Goal: Information Seeking & Learning: Check status

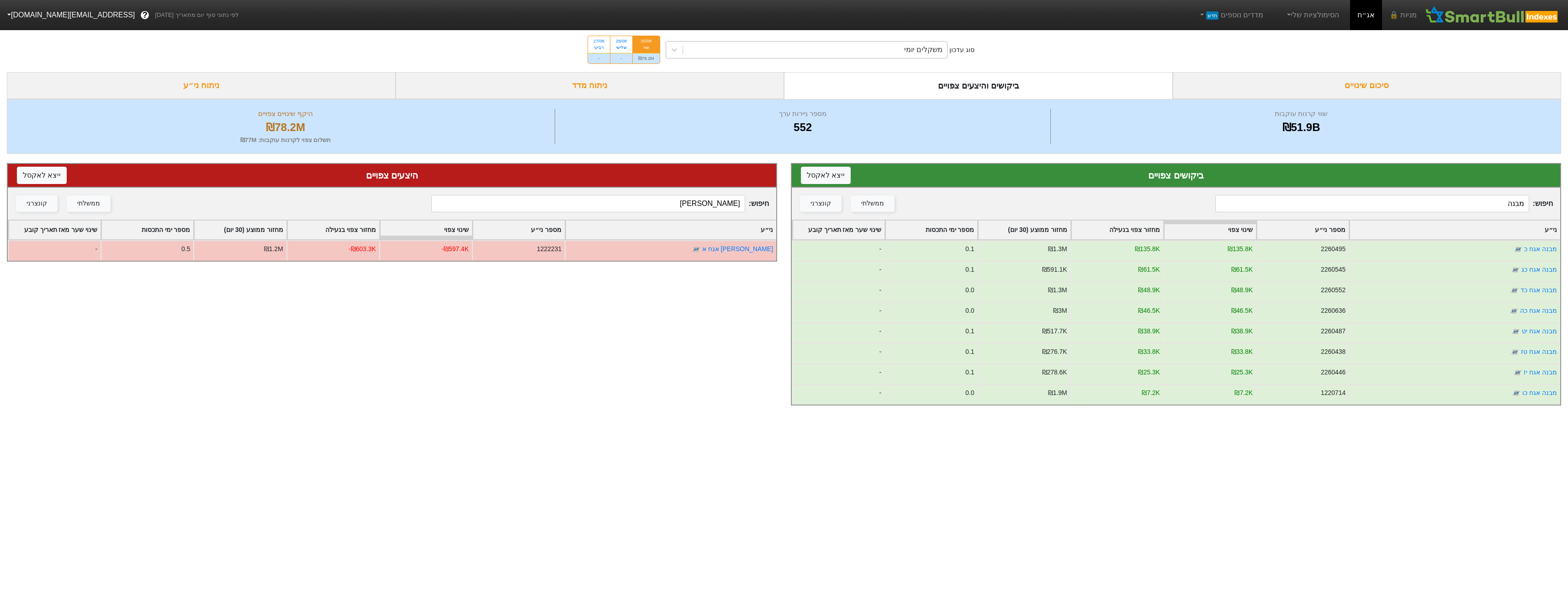
click at [886, 56] on div "משקלים יומי" at bounding box center [815, 49] width 265 height 16
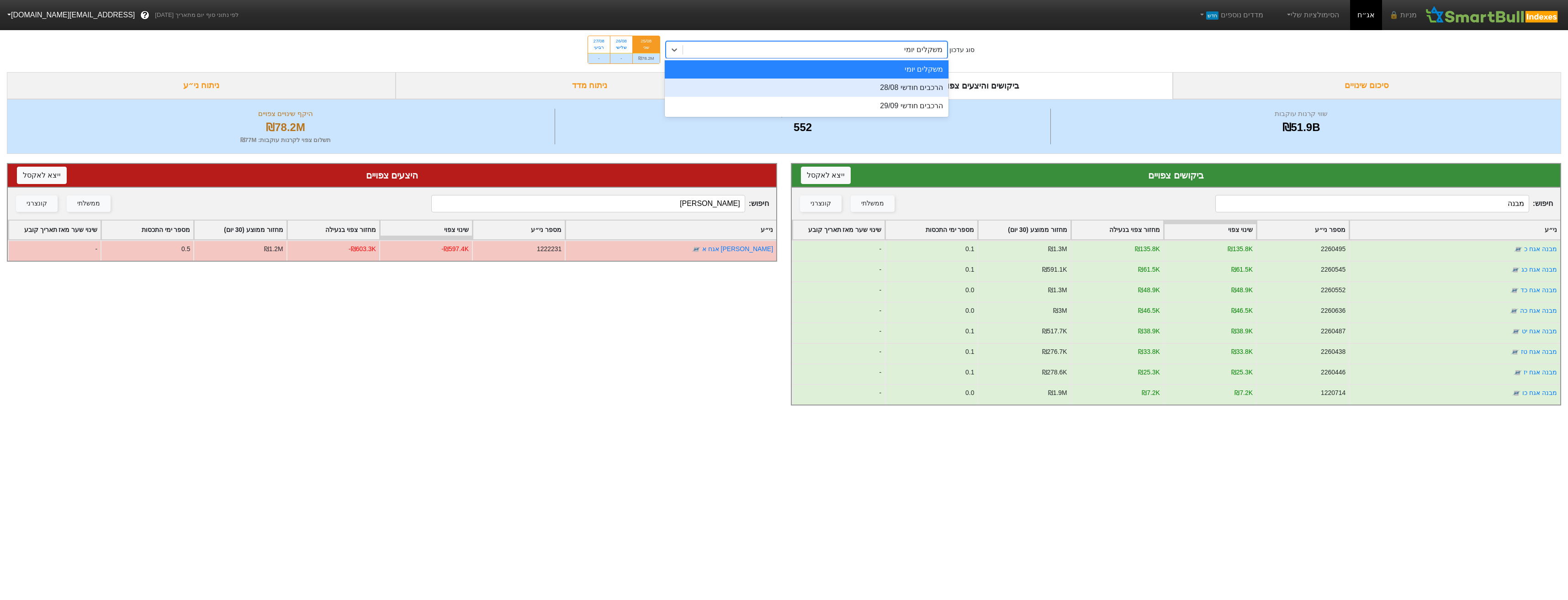
click at [904, 87] on div "הרכבים חודשי 28/08" at bounding box center [807, 88] width 284 height 18
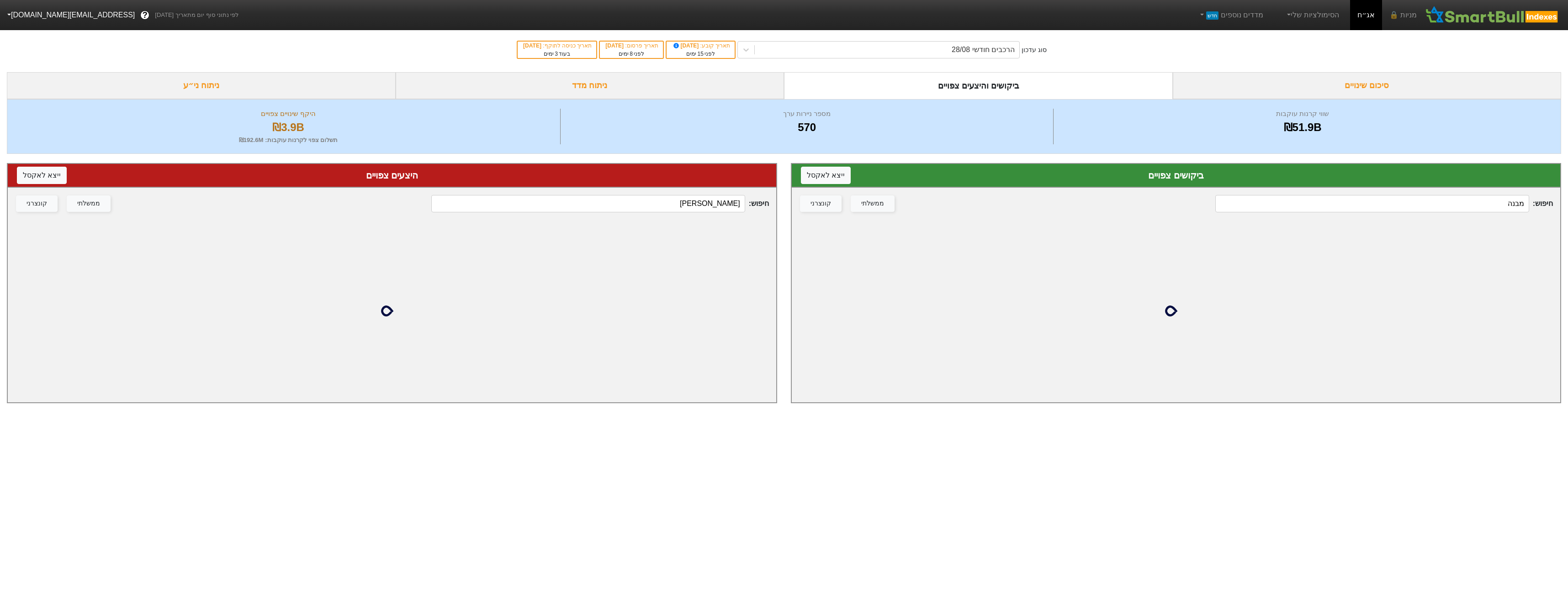
click at [1480, 211] on input "מבנה" at bounding box center [1372, 203] width 313 height 18
click at [1479, 209] on input "מבנה" at bounding box center [1372, 203] width 313 height 18
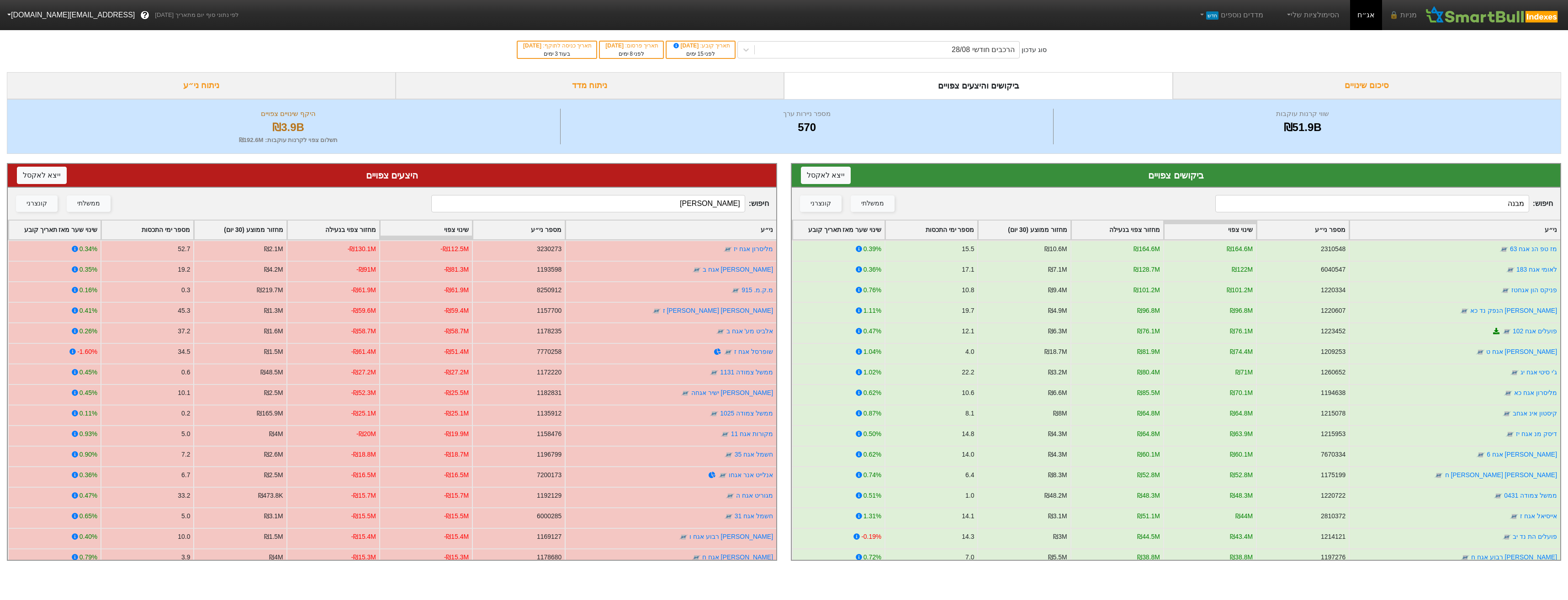
click at [1479, 209] on input "מבנה" at bounding box center [1372, 203] width 313 height 18
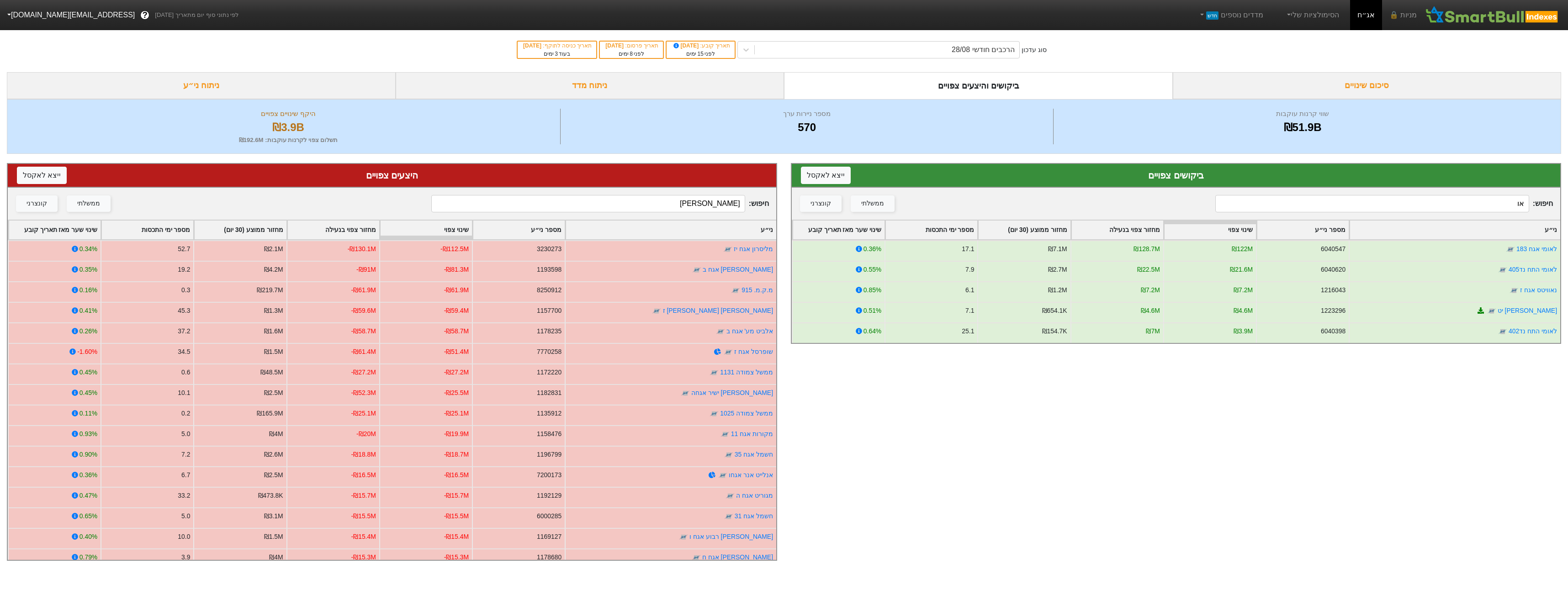
type input "או"
click at [726, 202] on input "[PERSON_NAME]" at bounding box center [588, 203] width 313 height 18
click at [727, 202] on input "[PERSON_NAME]" at bounding box center [588, 203] width 313 height 18
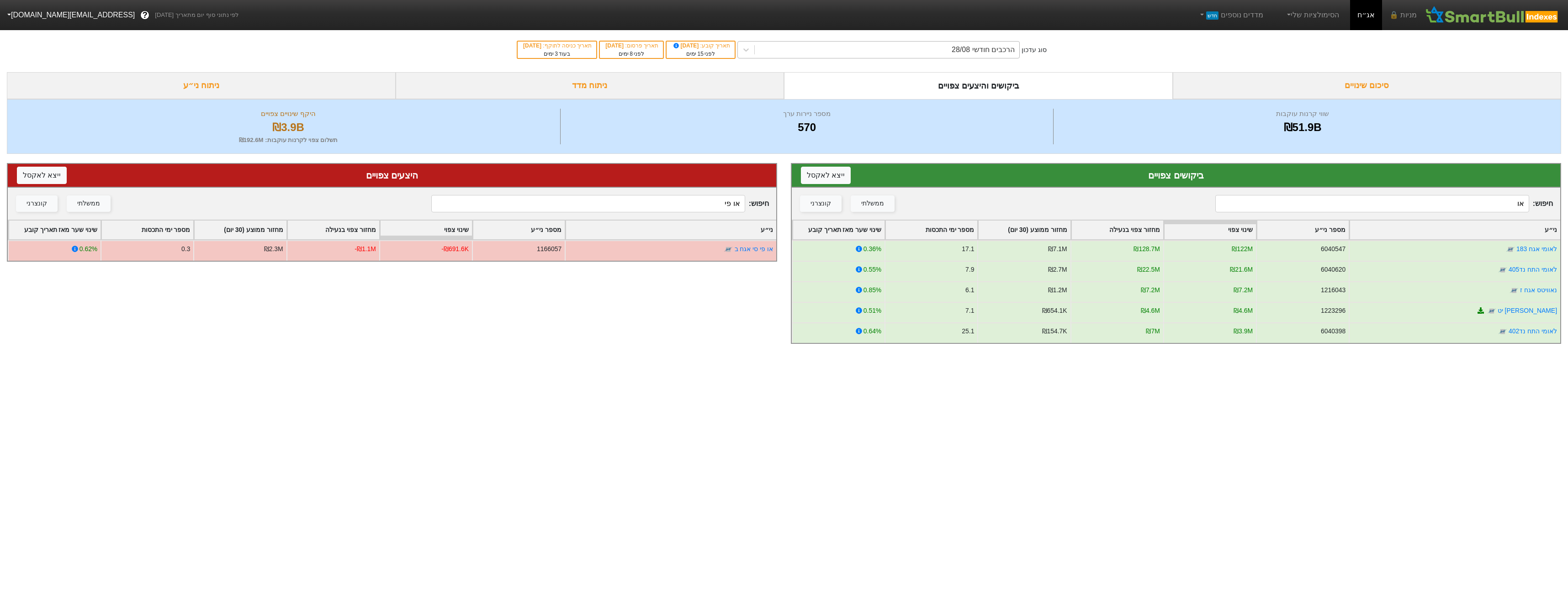
type input "או פי"
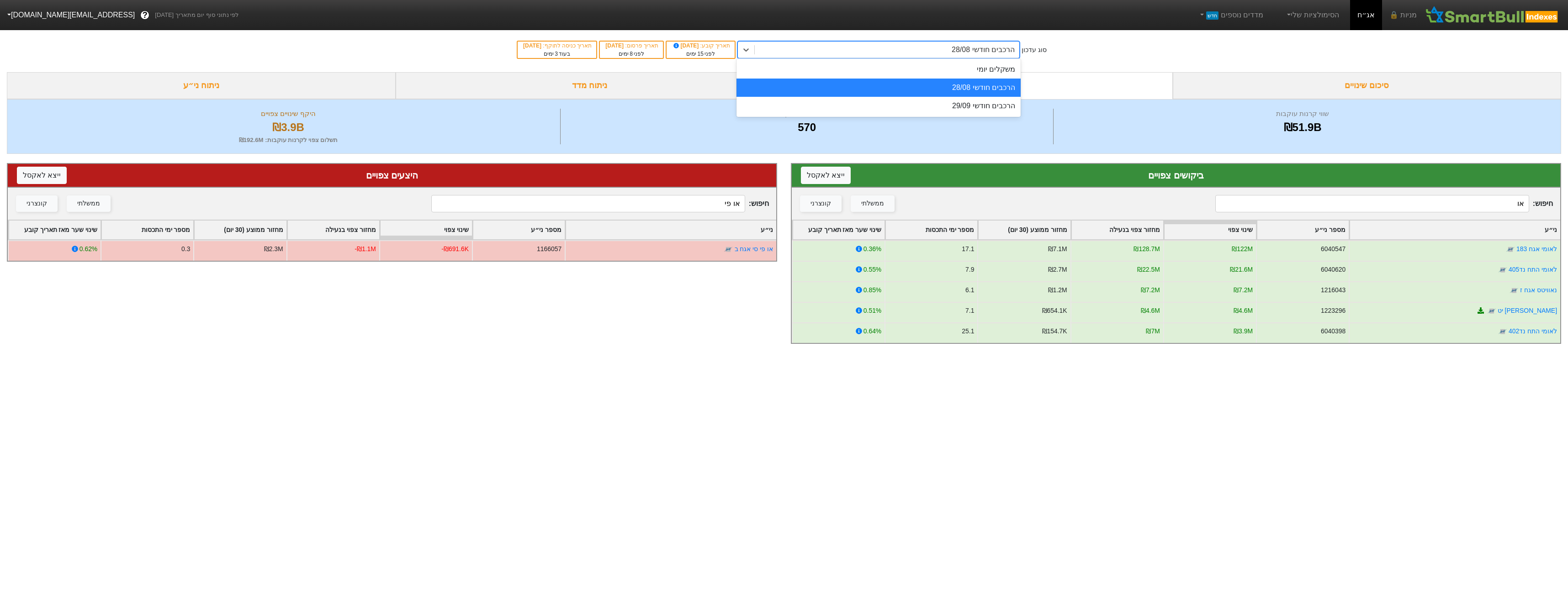
click at [987, 47] on div "הרכבים חודשי 28/08" at bounding box center [983, 50] width 63 height 11
drag, startPoint x: 994, startPoint y: 103, endPoint x: 1216, endPoint y: 159, distance: 229.0
click at [995, 103] on div "הרכבים חודשי 29/09" at bounding box center [878, 106] width 284 height 18
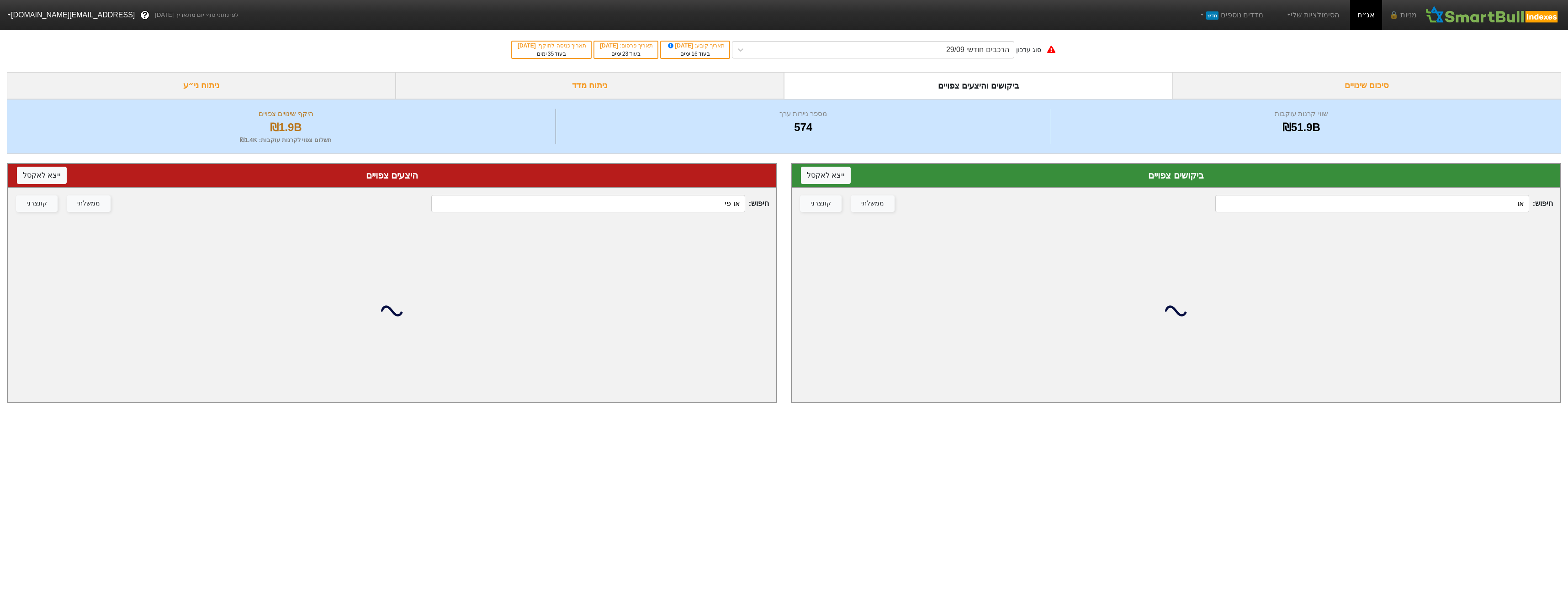
click at [1485, 198] on input "או" at bounding box center [1372, 203] width 313 height 18
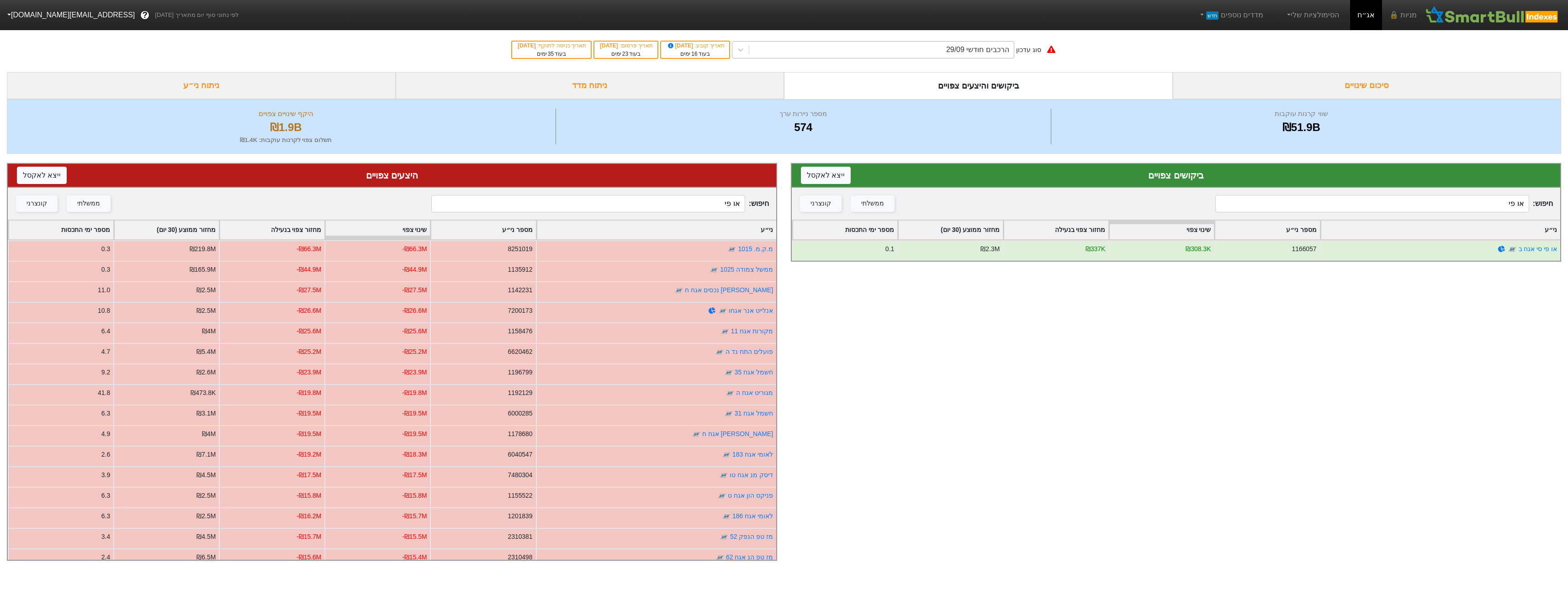
click at [1003, 48] on div "הרכבים חודשי 29/09" at bounding box center [978, 50] width 63 height 11
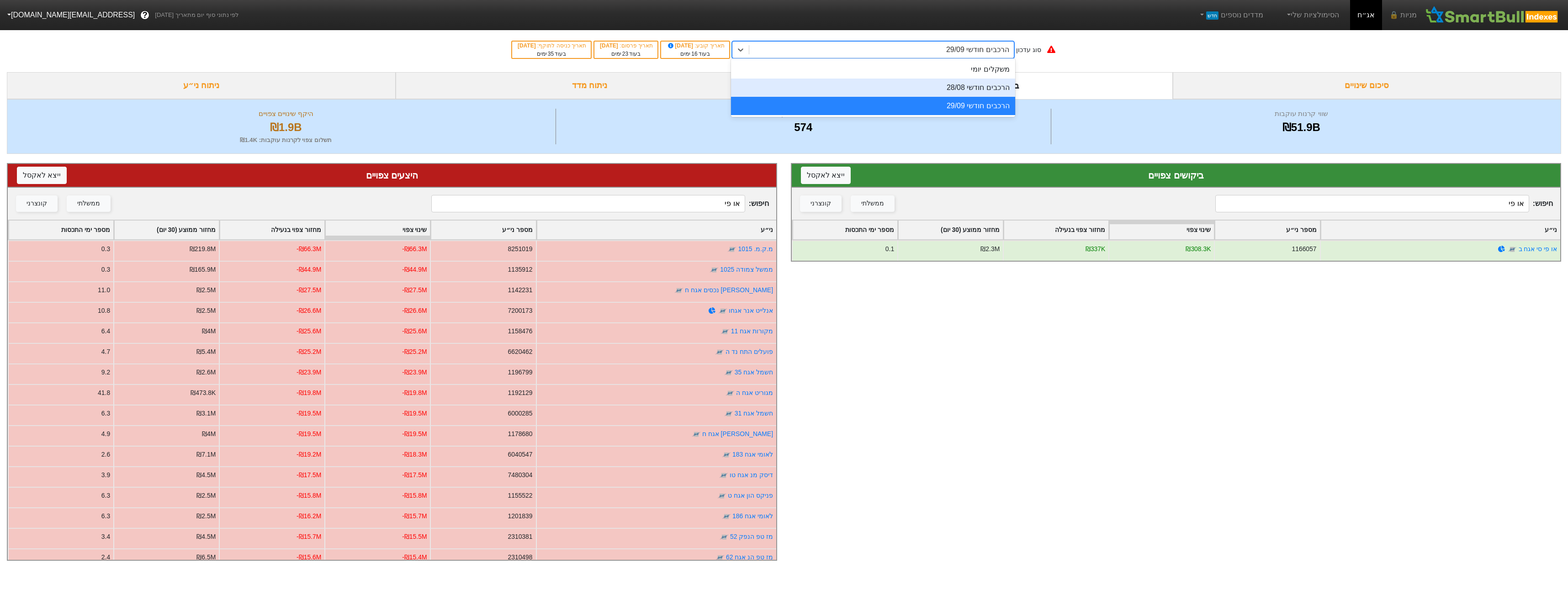
click at [1010, 85] on div "הרכבים חודשי 28/08" at bounding box center [873, 88] width 284 height 18
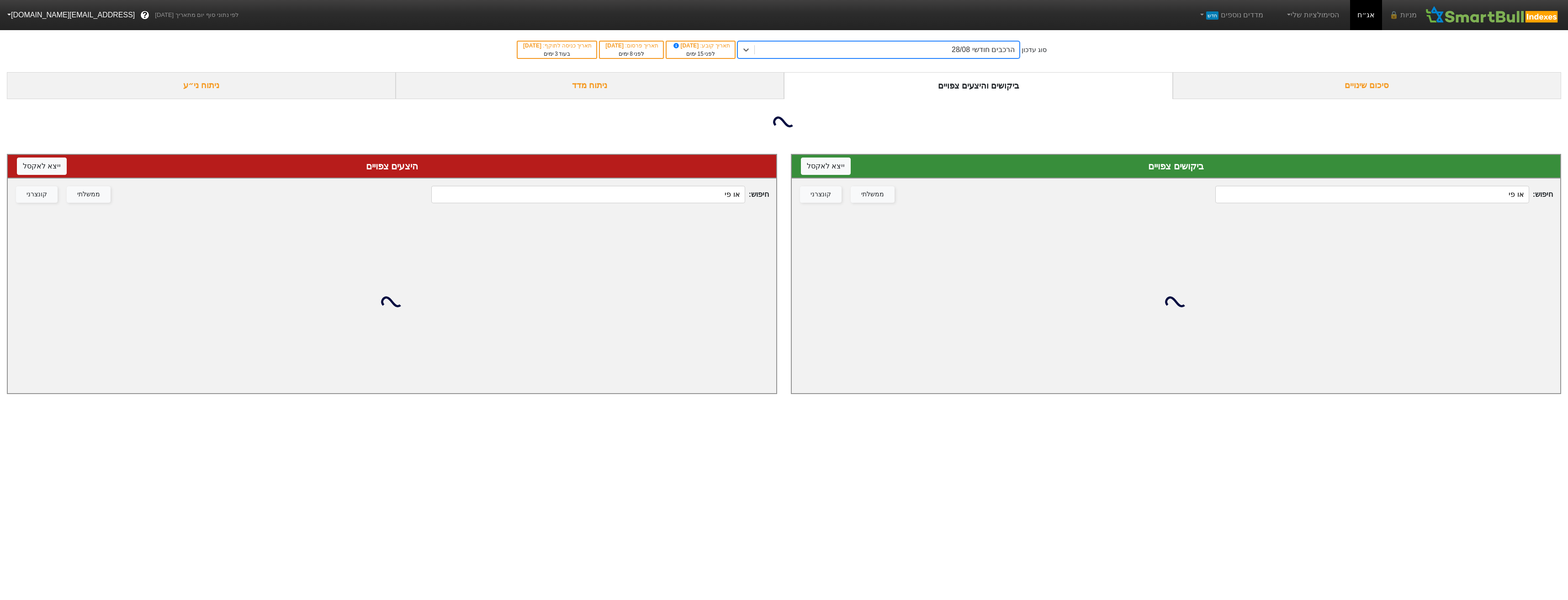
click at [940, 38] on div "סוג עדכון option הרכבים חודשי 28/08, selected. 0 results available. Select is f…" at bounding box center [784, 50] width 1568 height 45
drag, startPoint x: 957, startPoint y: 51, endPoint x: 961, endPoint y: 55, distance: 5.7
click at [958, 51] on div "הרכבים חודשי 28/08" at bounding box center [887, 49] width 265 height 16
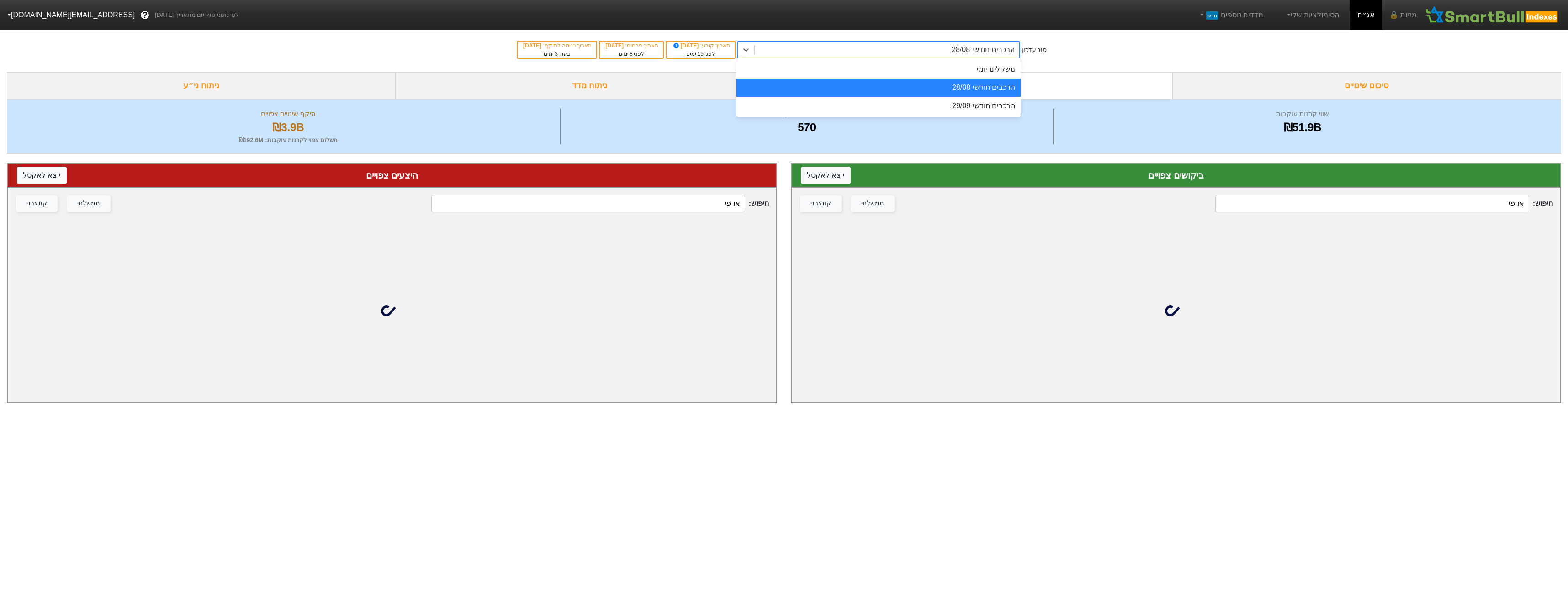
click at [994, 82] on div "הרכבים חודשי 28/08" at bounding box center [878, 88] width 284 height 18
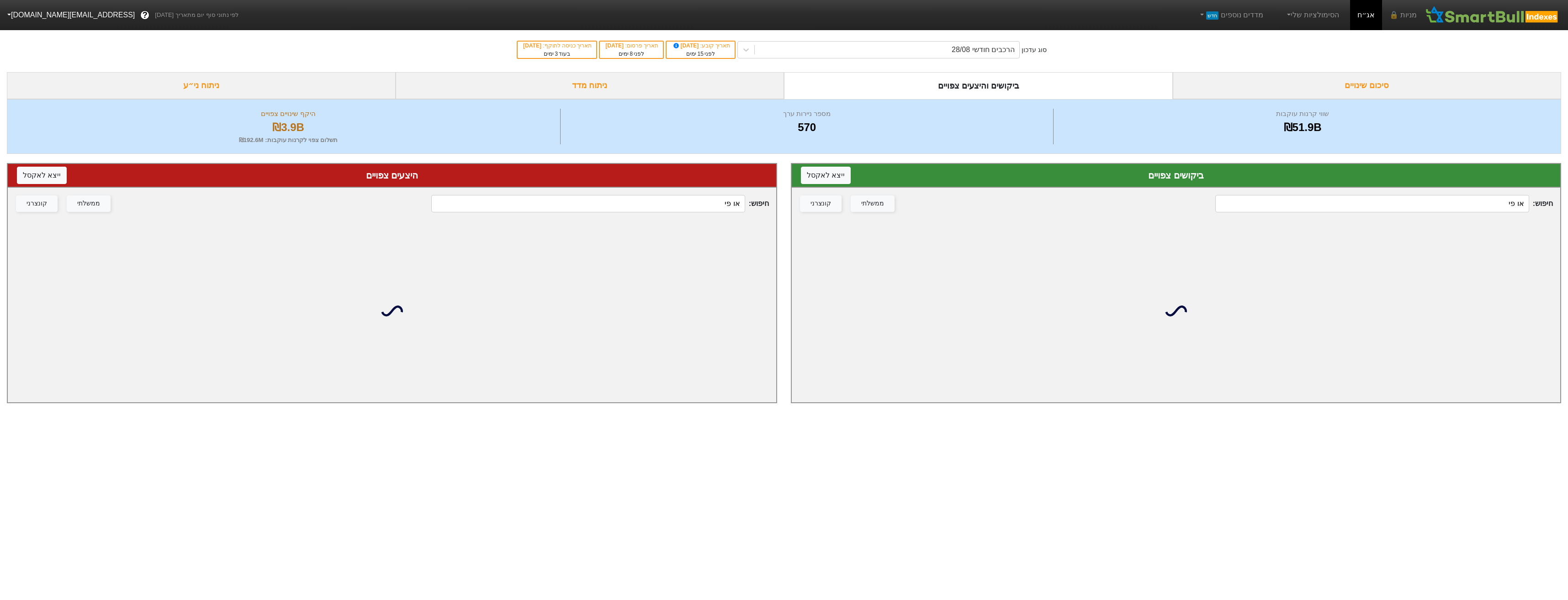
click at [995, 75] on div "ביקושים והיצעים צפויים" at bounding box center [978, 86] width 389 height 27
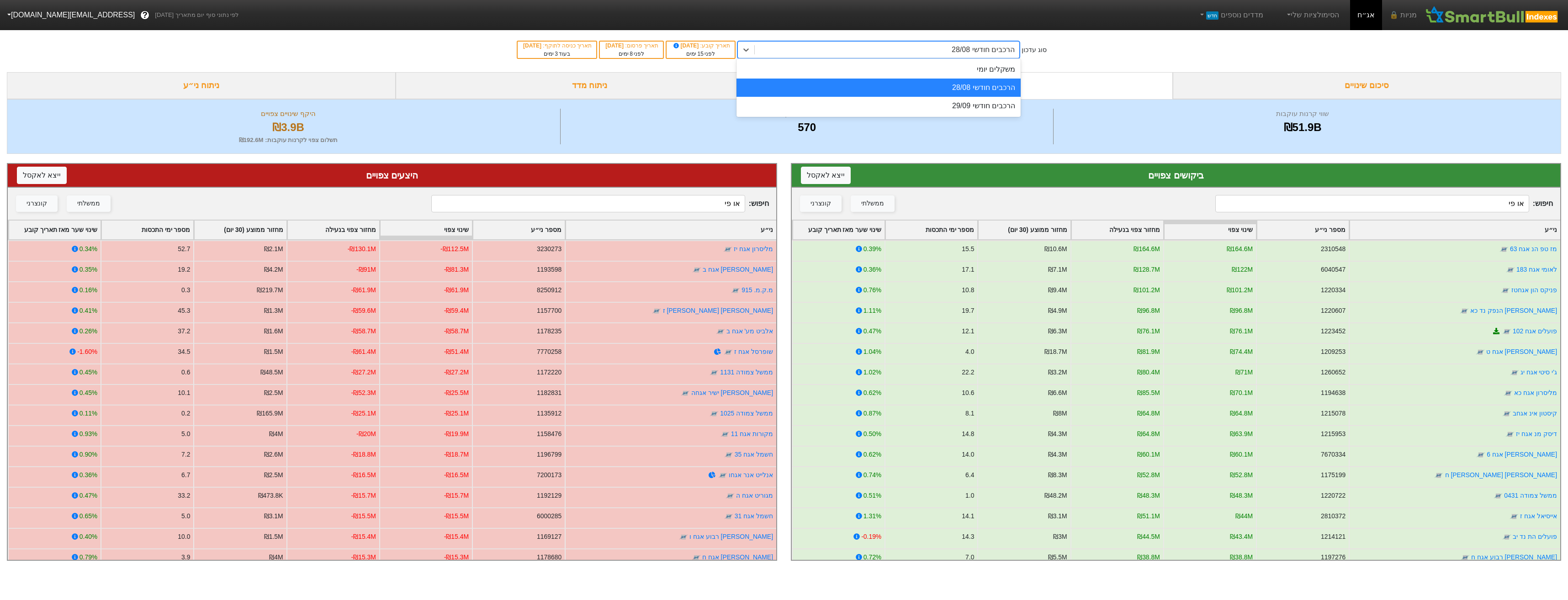
click at [987, 54] on div "הרכבים חודשי 28/08" at bounding box center [983, 50] width 63 height 11
click at [987, 65] on div "משקלים יומי" at bounding box center [878, 69] width 284 height 18
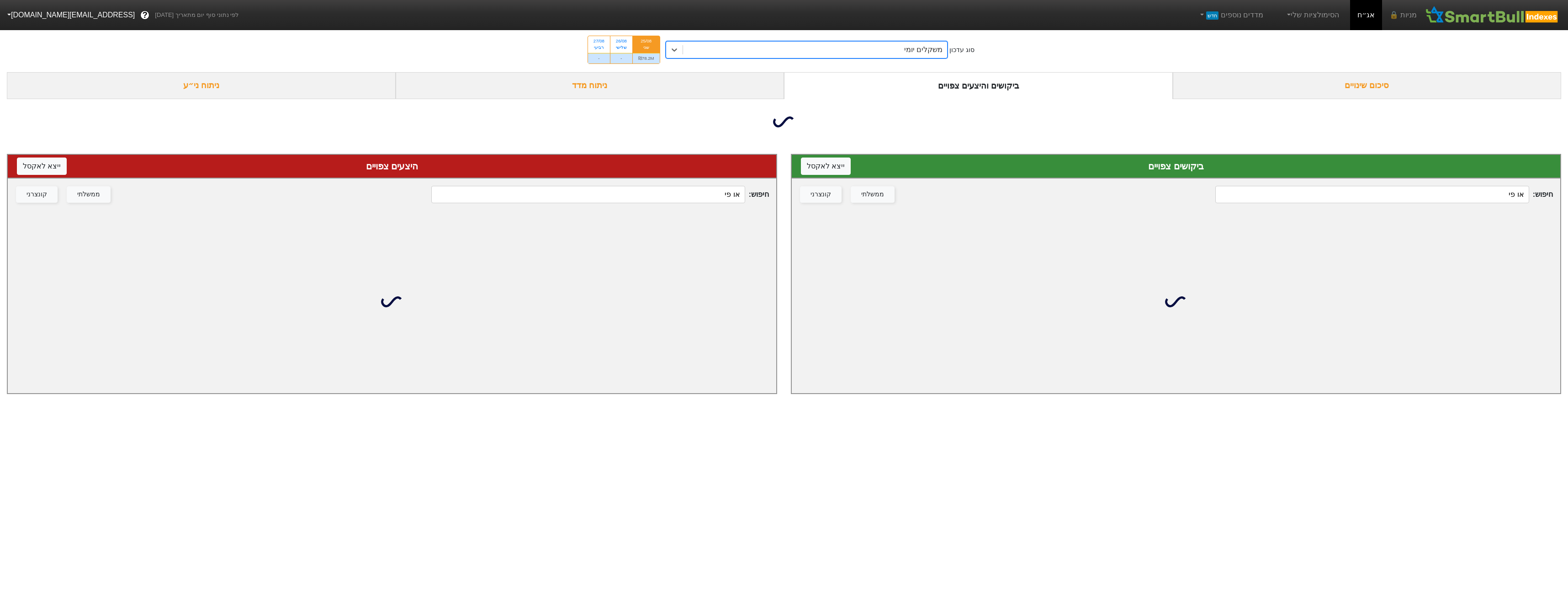
click at [1388, 196] on input "או פי" at bounding box center [1372, 194] width 313 height 18
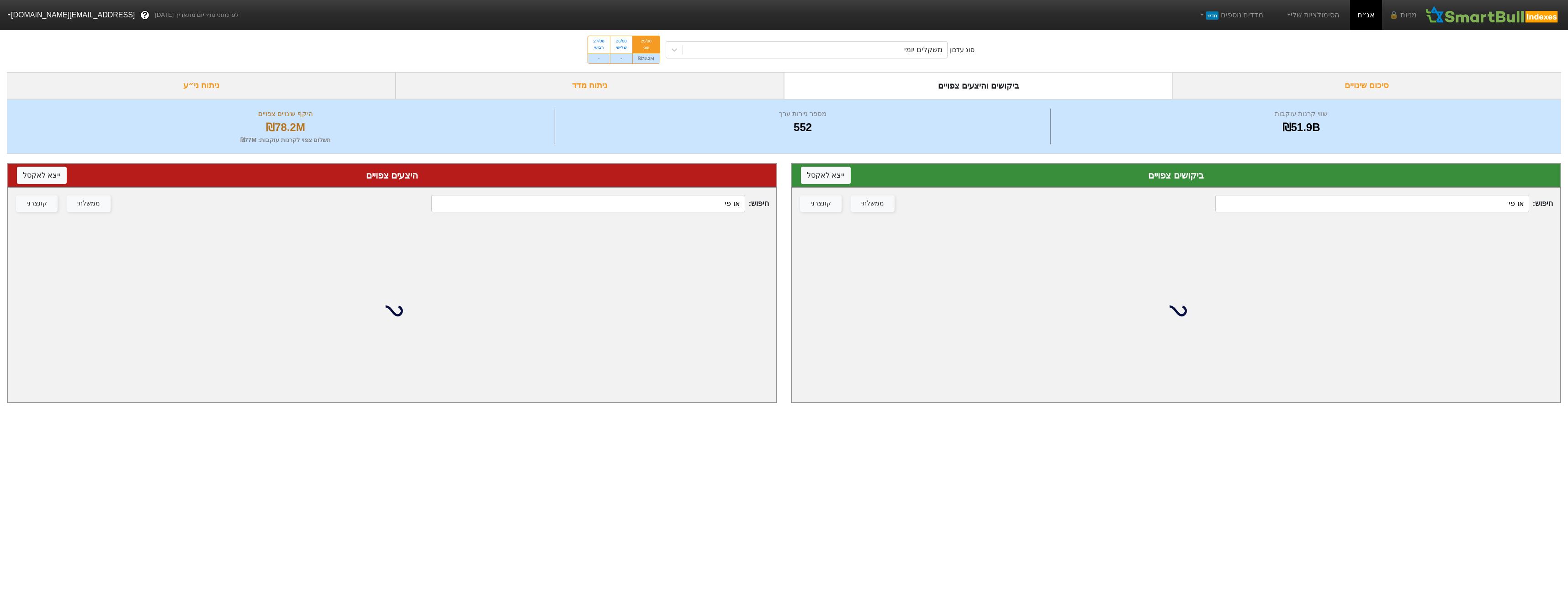
click at [1388, 197] on input "או פי" at bounding box center [1372, 203] width 313 height 18
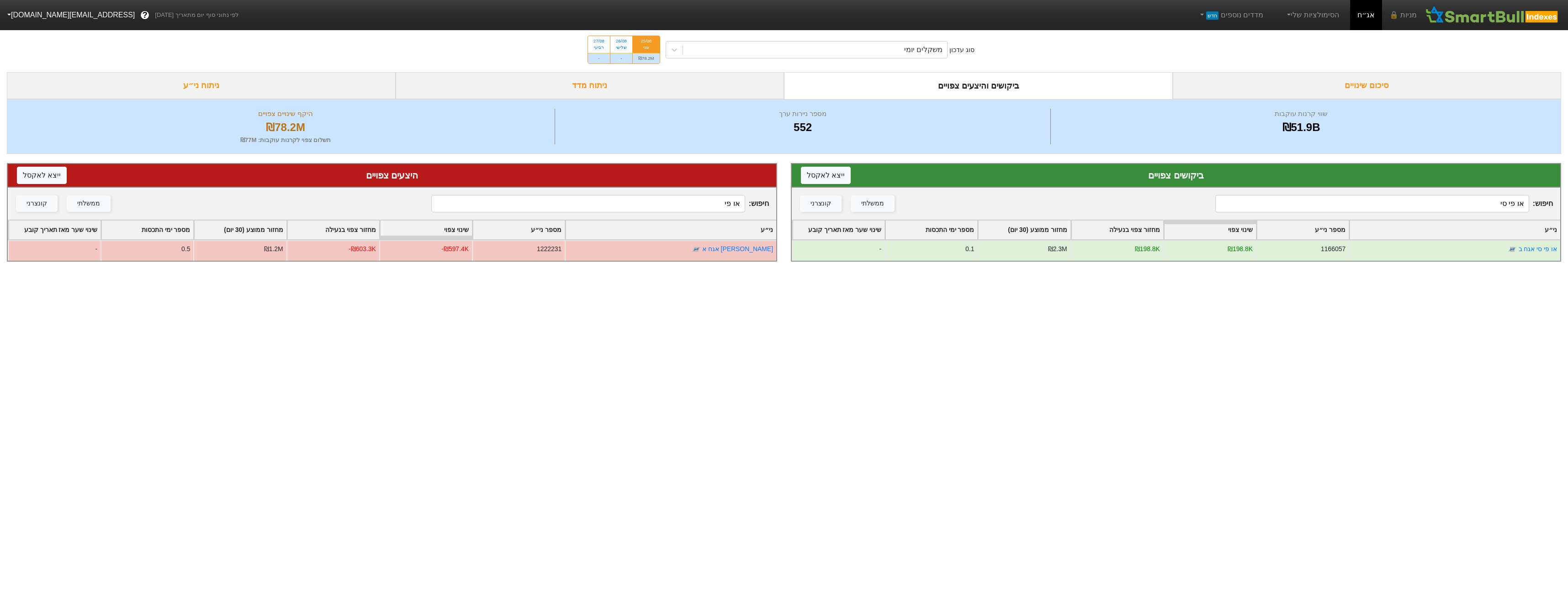
type input "או פי סי"
